Goal: Task Accomplishment & Management: Use online tool/utility

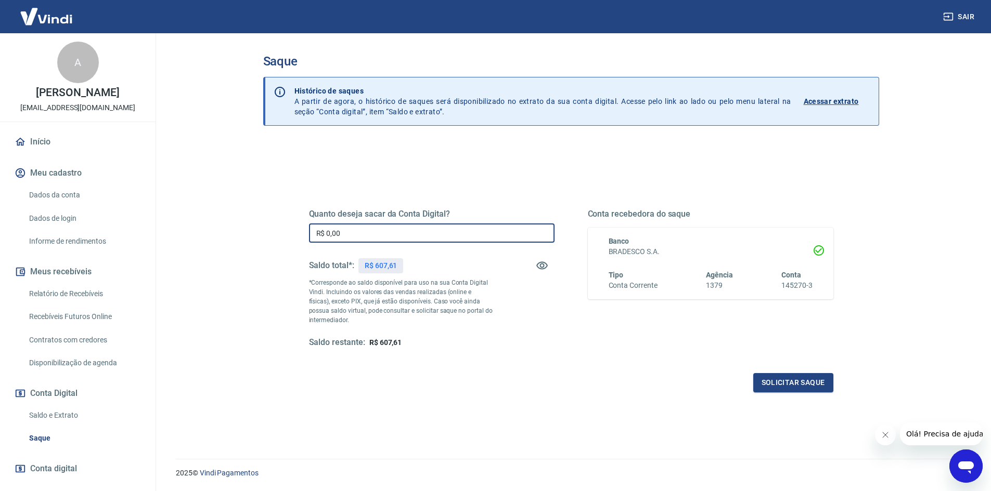
click at [414, 234] on input "R$ 0,00" at bounding box center [431, 233] width 245 height 19
type input "R$ 607,61"
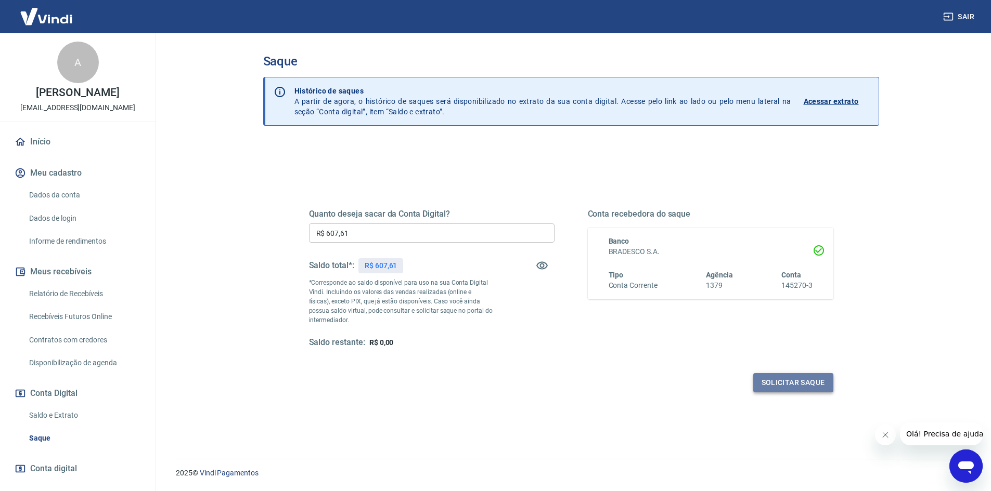
click at [790, 384] on button "Solicitar saque" at bounding box center [793, 382] width 80 height 19
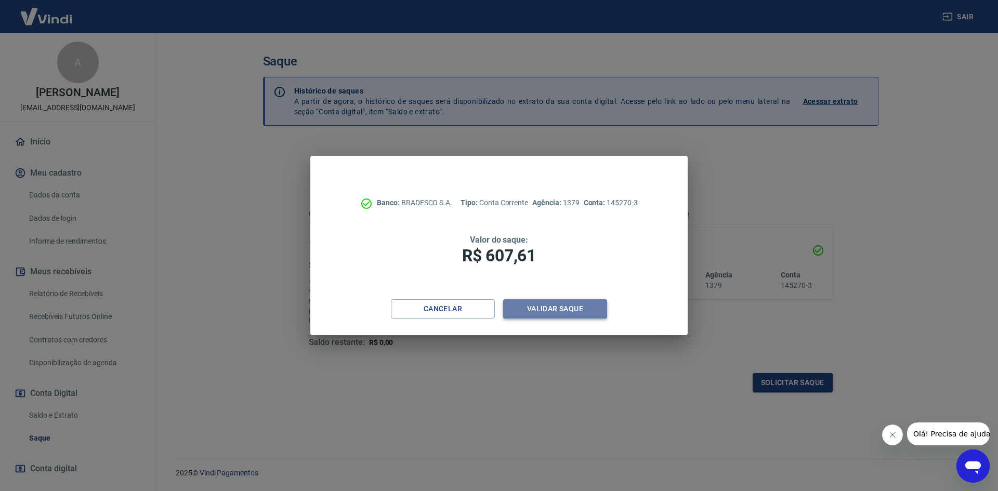
click at [565, 308] on button "Validar saque" at bounding box center [555, 309] width 104 height 19
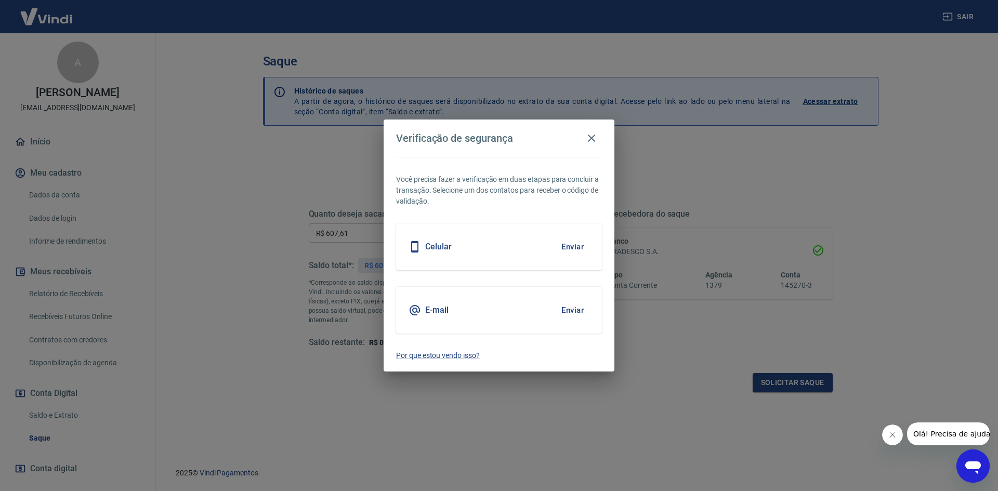
click at [519, 263] on div "Celular Enviar" at bounding box center [499, 247] width 206 height 47
click at [518, 258] on div "Celular Enviar" at bounding box center [499, 247] width 206 height 47
click at [575, 249] on button "Enviar" at bounding box center [573, 247] width 34 height 22
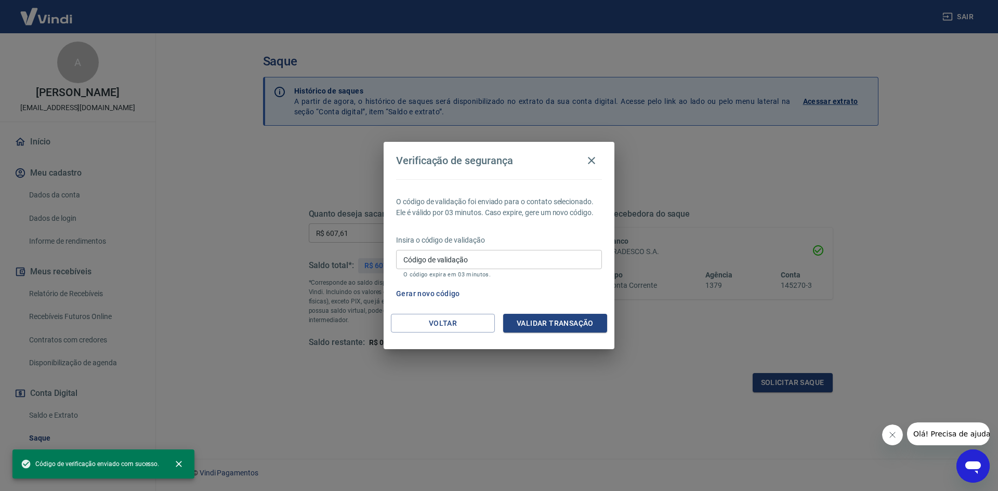
click at [520, 259] on input "Código de validação" at bounding box center [499, 259] width 206 height 19
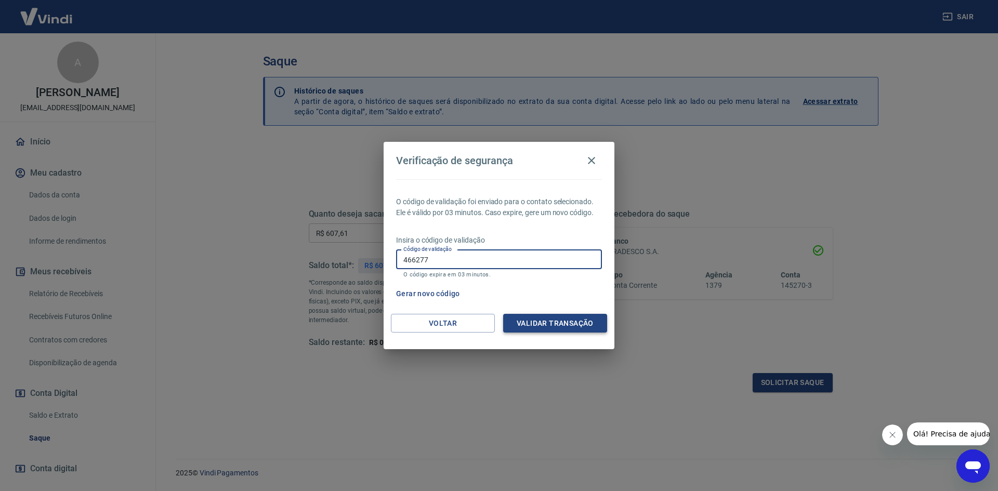
type input "466277"
click at [541, 318] on button "Validar transação" at bounding box center [555, 323] width 104 height 19
